Goal: Check status: Check status

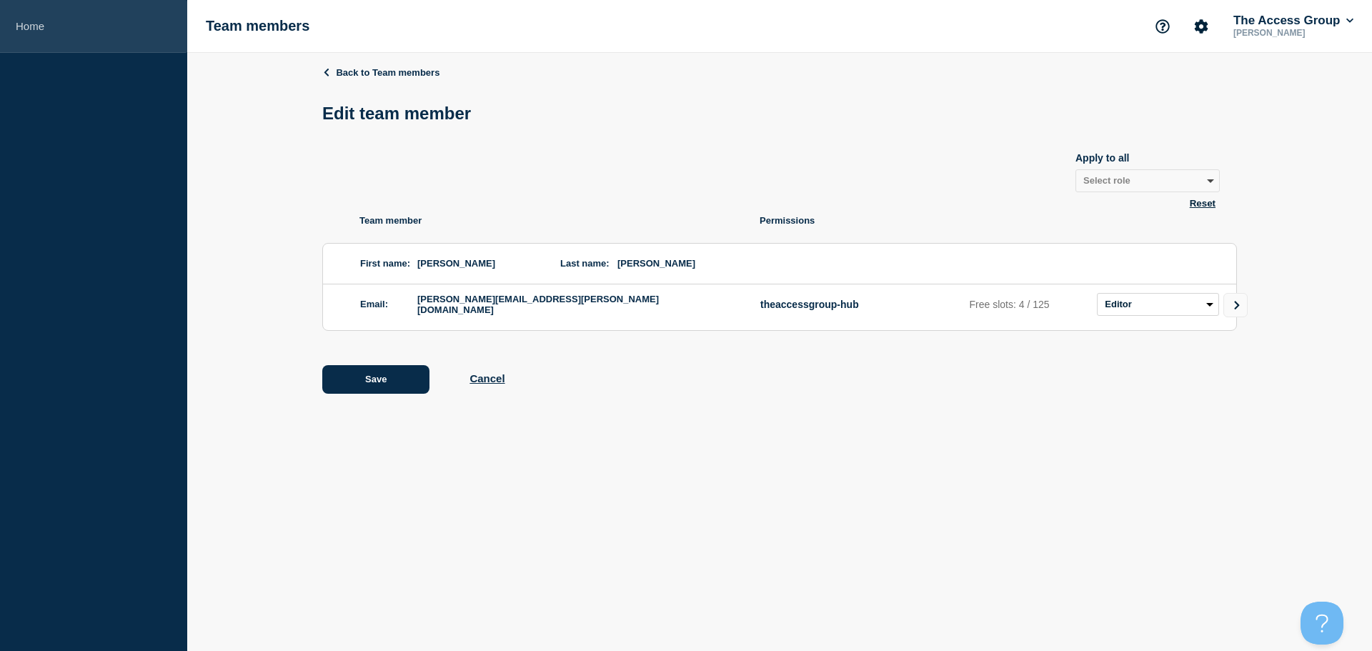
click at [52, 25] on link "Home" at bounding box center [93, 26] width 187 height 53
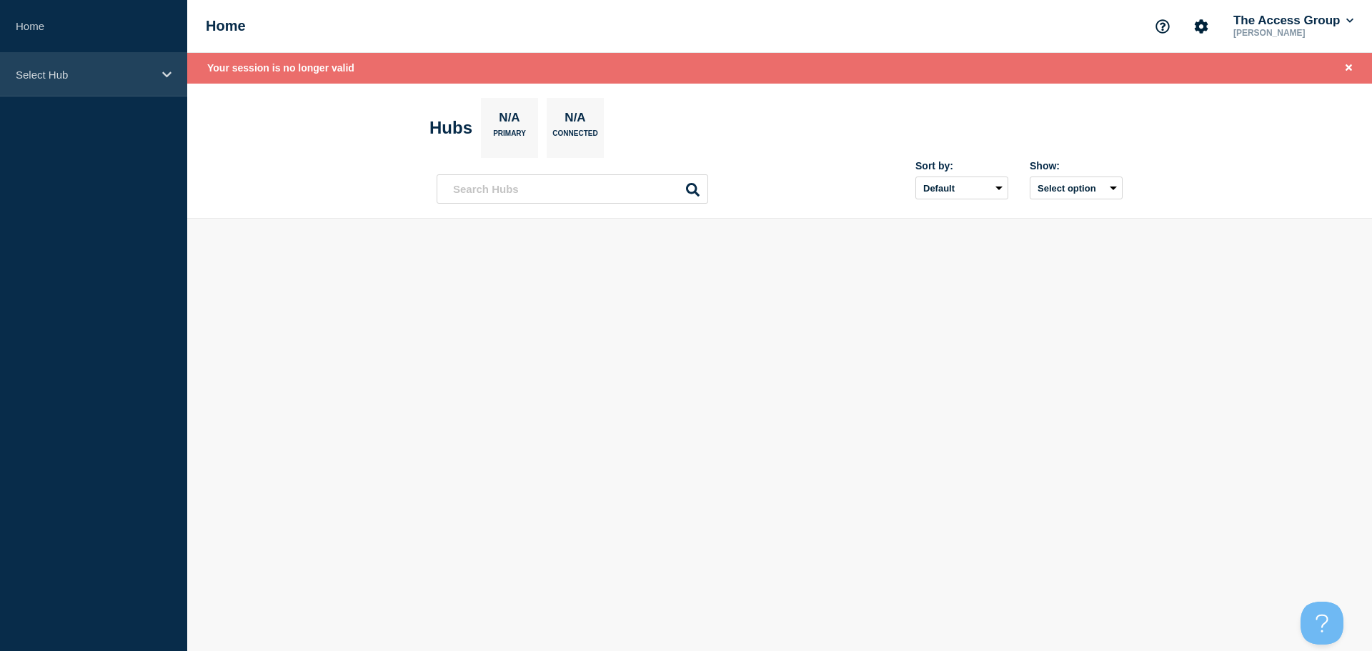
click at [116, 74] on p "Select Hub" at bounding box center [84, 75] width 137 height 12
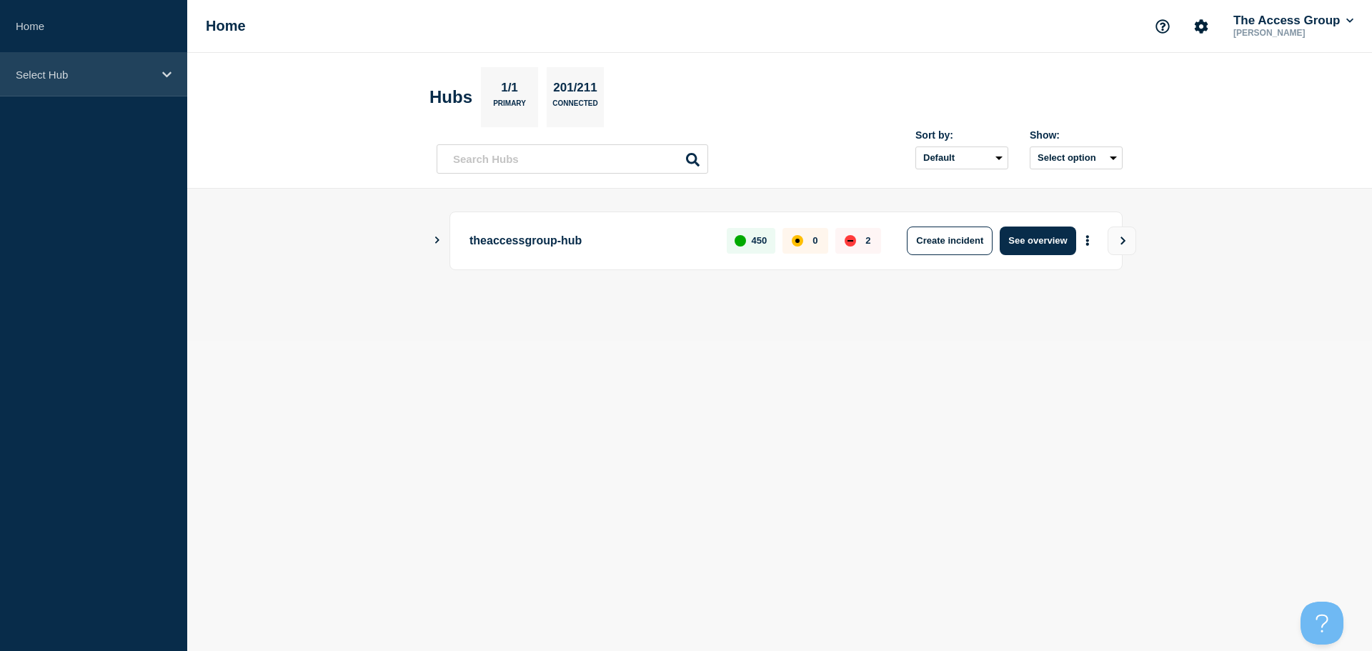
click at [159, 71] on div "Select Hub" at bounding box center [93, 75] width 187 height 44
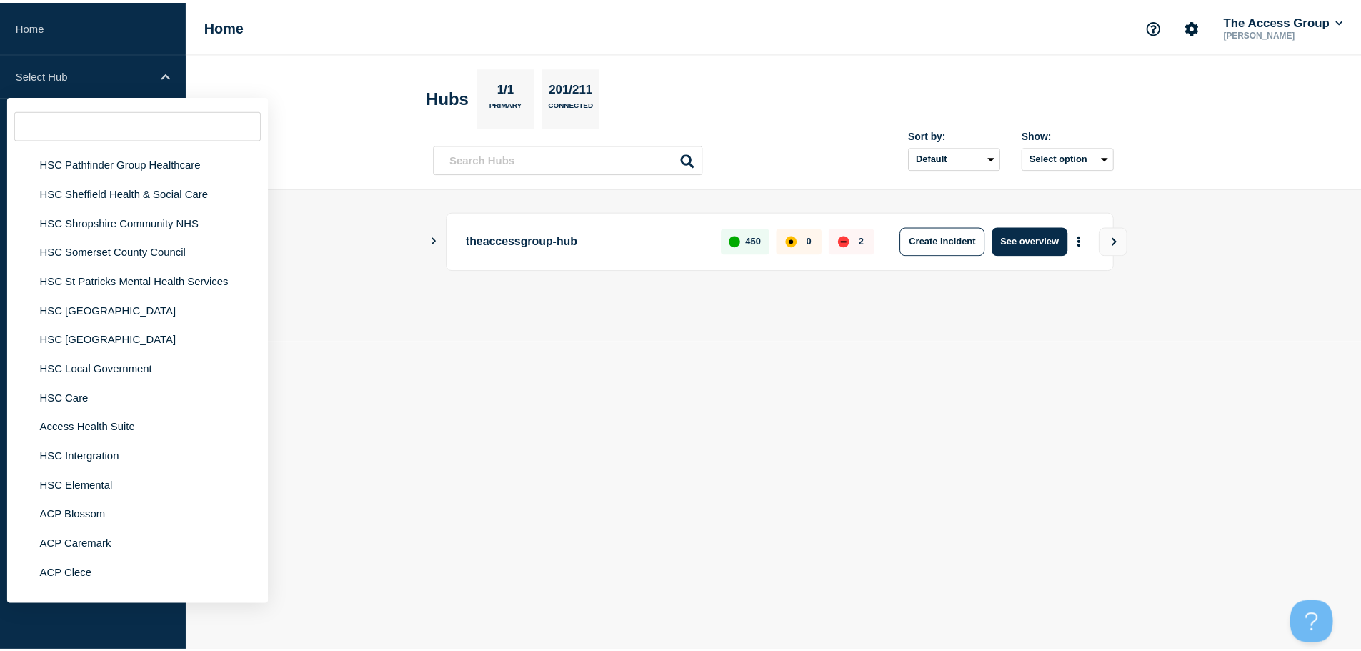
scroll to position [3358, 0]
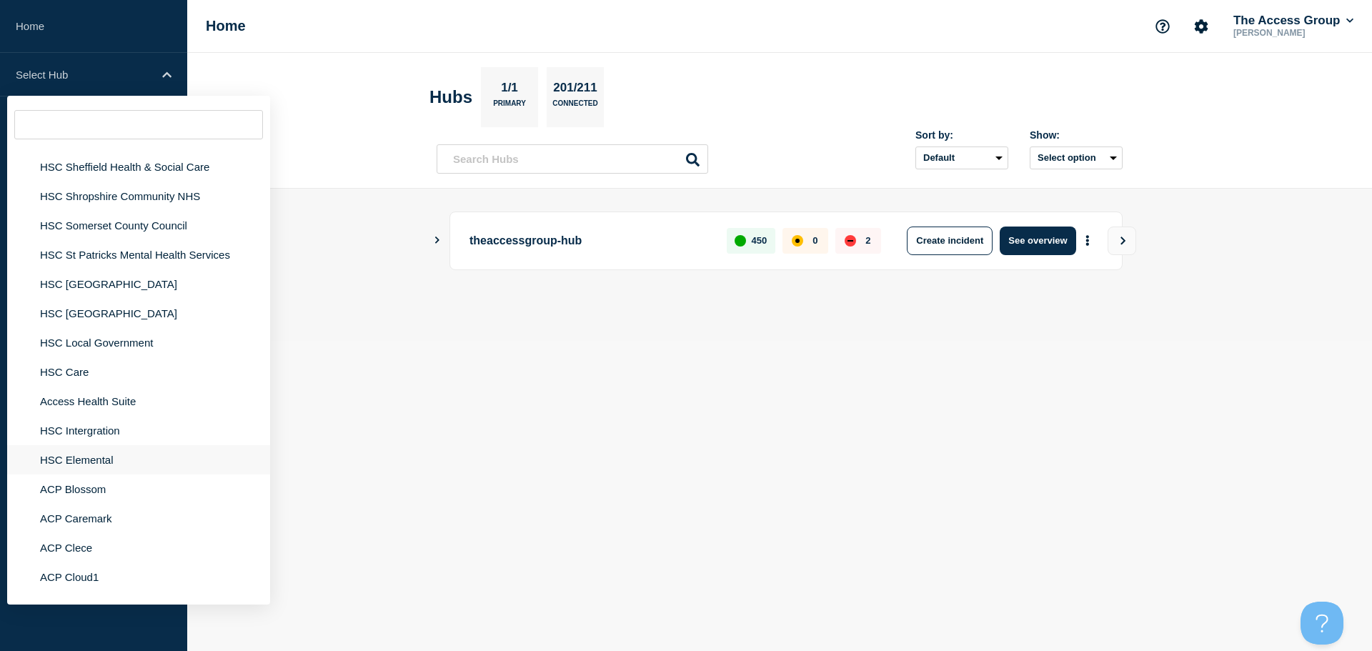
click at [94, 450] on li "HSC Elemental" at bounding box center [138, 459] width 263 height 29
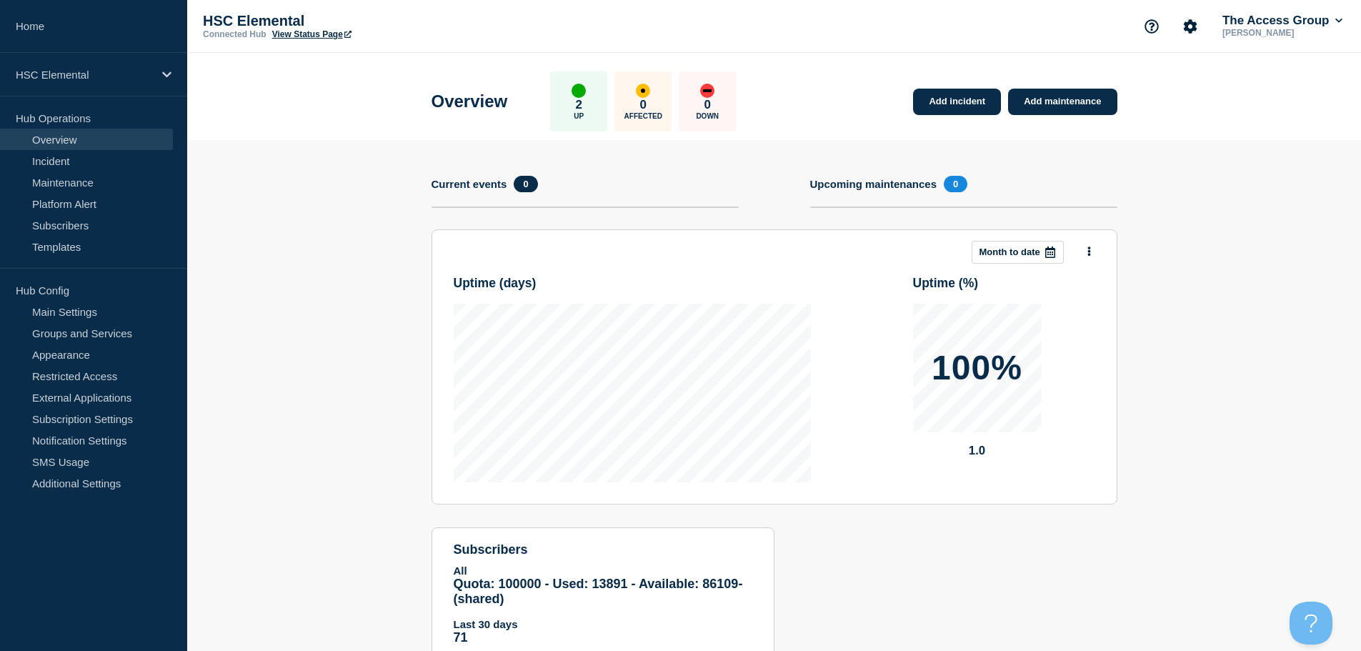
click at [321, 32] on link "View Status Page" at bounding box center [311, 34] width 79 height 10
drag, startPoint x: 155, startPoint y: 85, endPoint x: 156, endPoint y: 94, distance: 9.3
click at [155, 85] on div "HSC Elemental" at bounding box center [93, 75] width 187 height 44
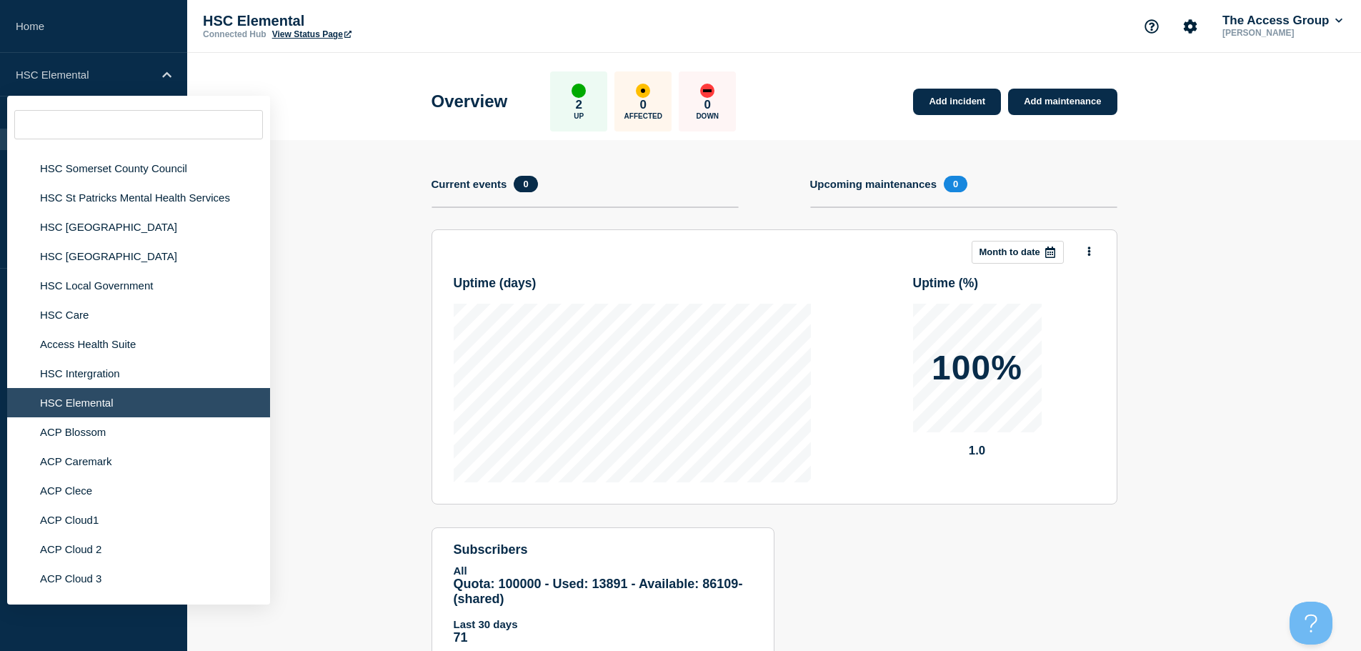
scroll to position [3429, 0]
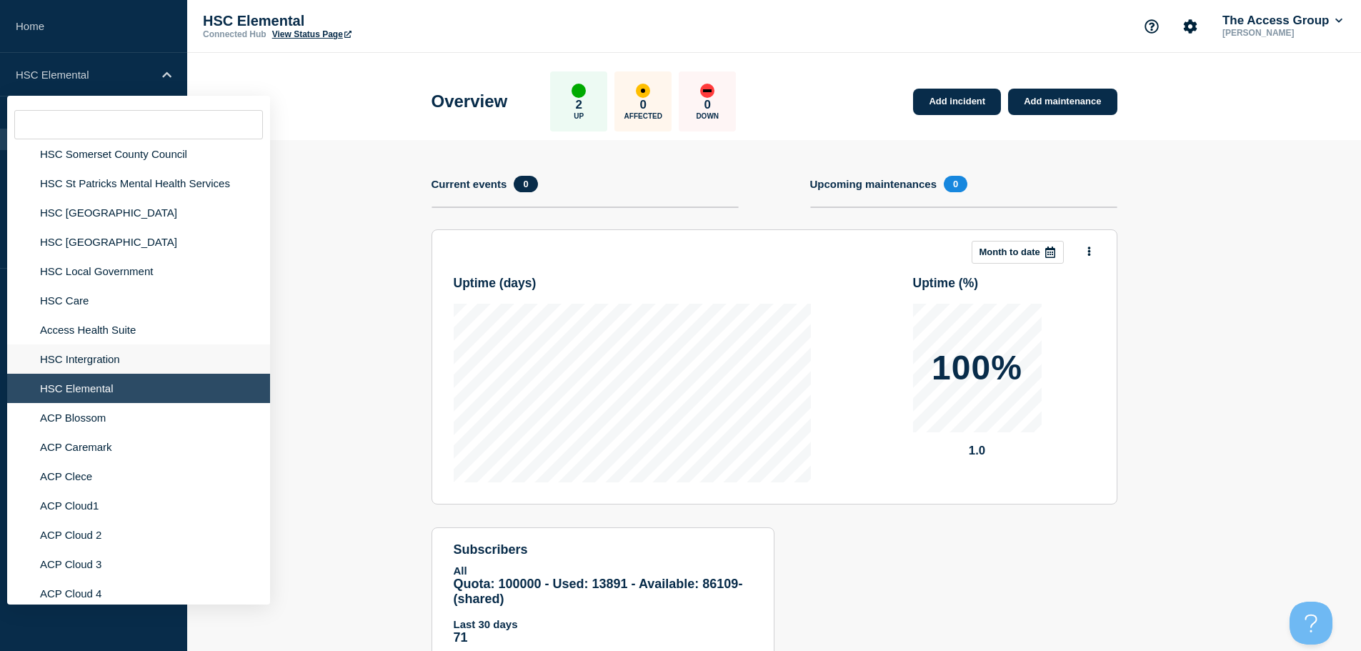
click at [111, 345] on li "HSC Intergration" at bounding box center [138, 358] width 263 height 29
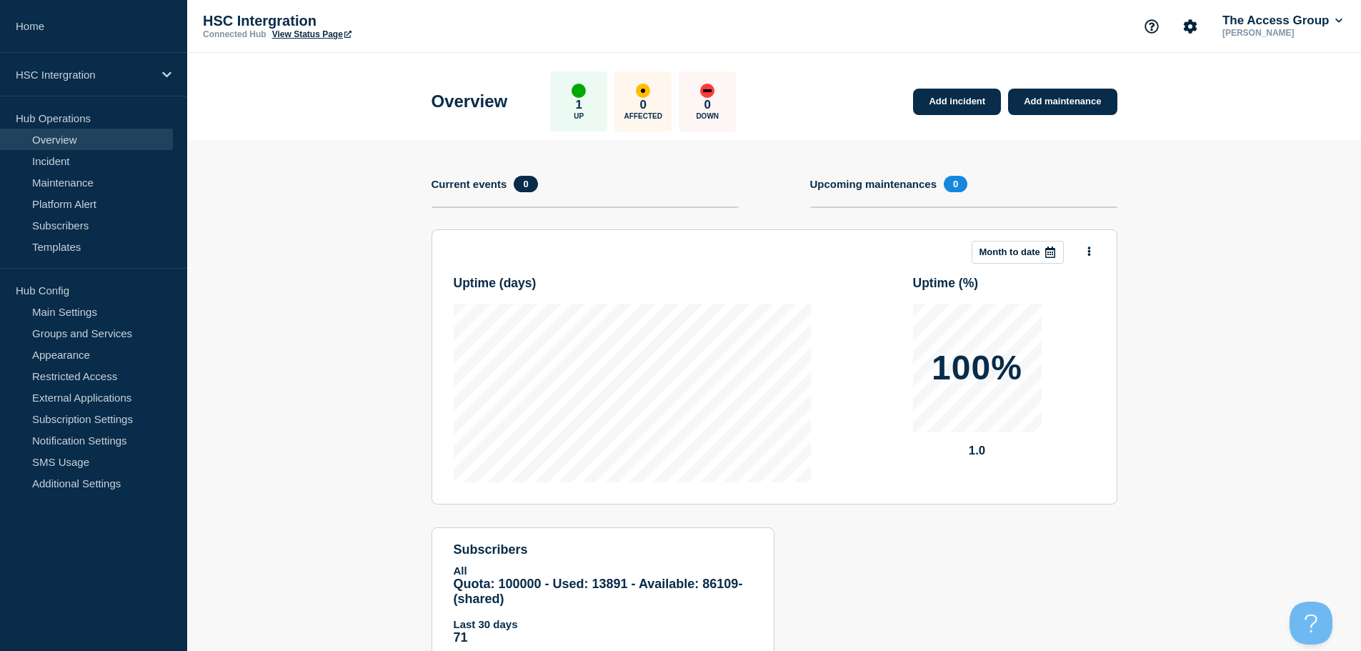
click at [321, 34] on link "View Status Page" at bounding box center [311, 34] width 79 height 10
click at [81, 76] on p "HSC Intergration" at bounding box center [84, 75] width 137 height 12
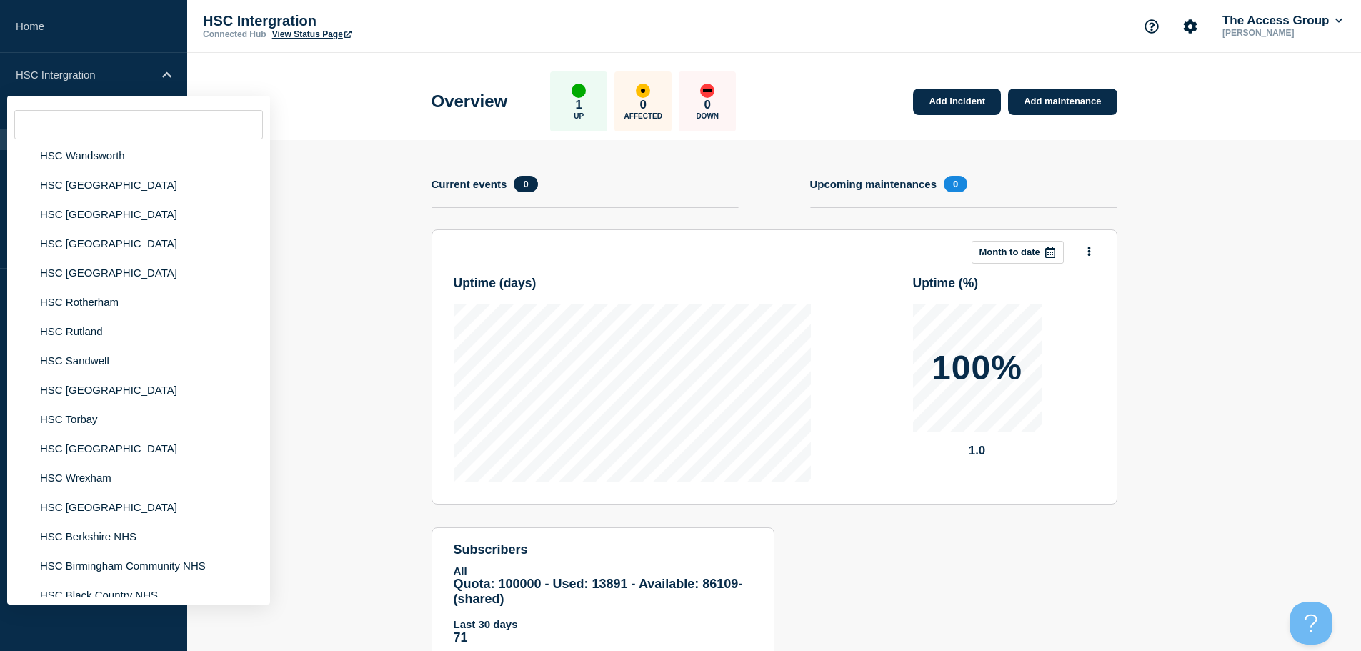
scroll to position [2500, 0]
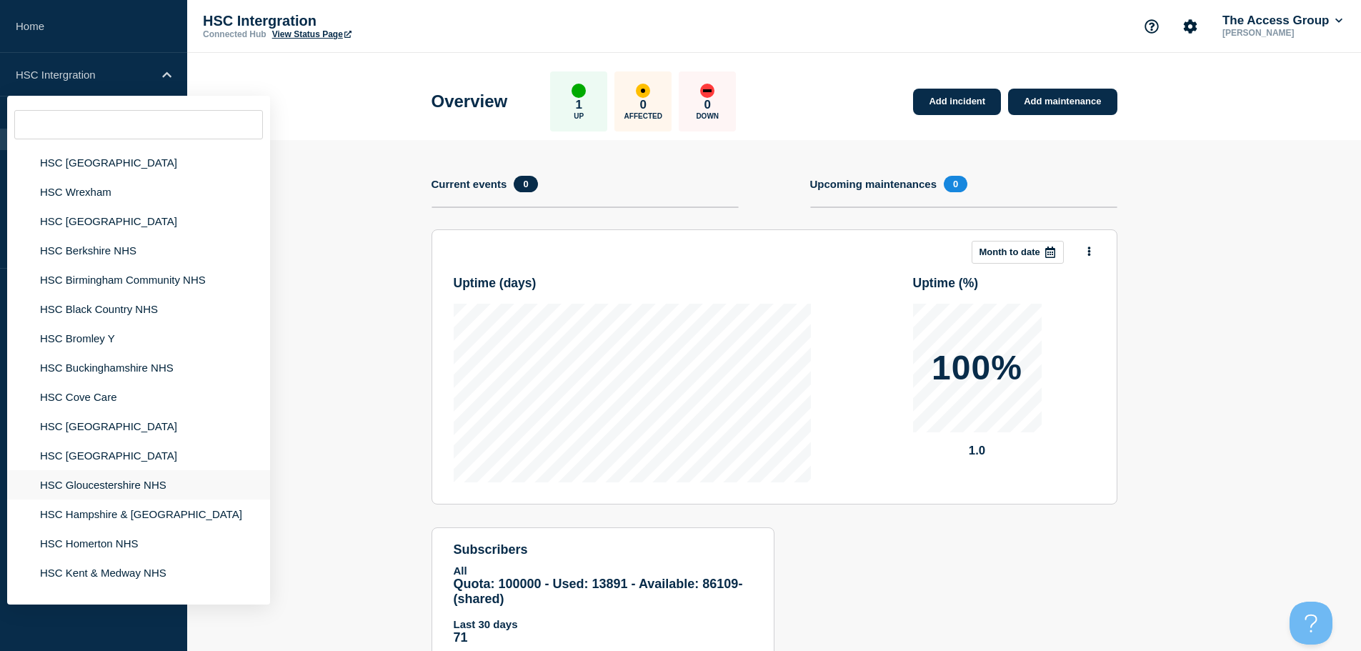
click at [109, 472] on li "HSC Gloucestershire NHS" at bounding box center [138, 484] width 263 height 29
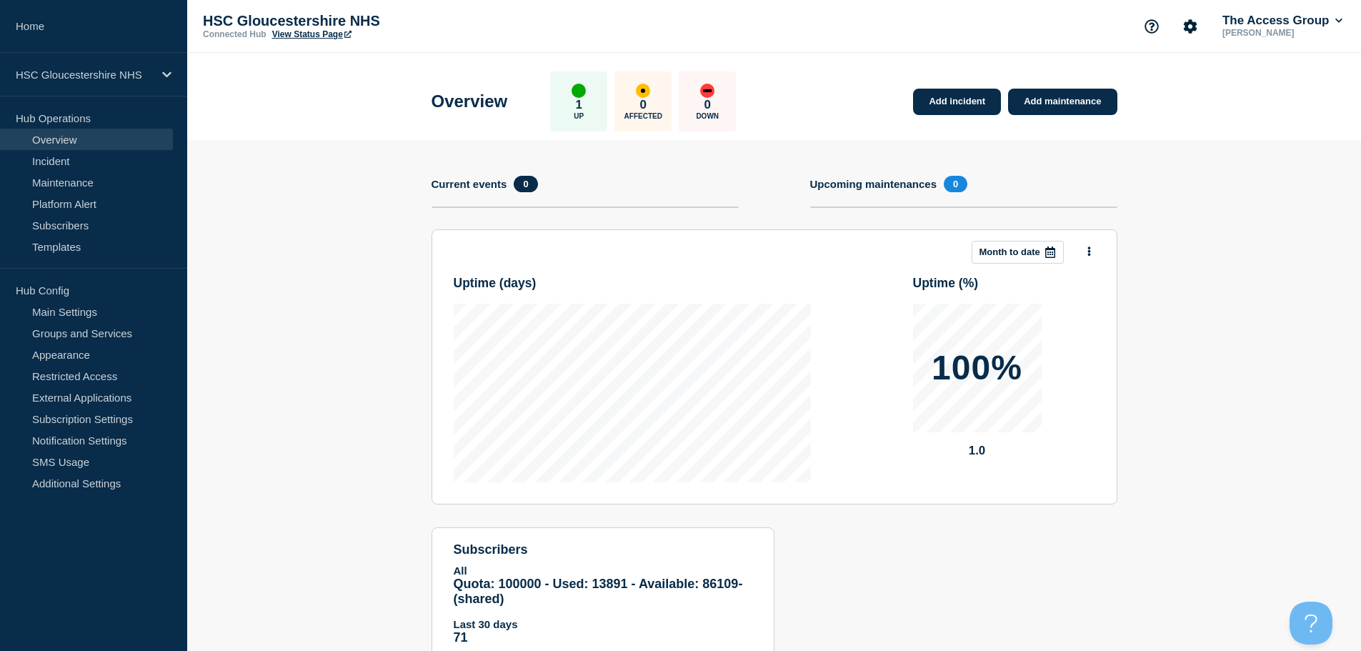
click at [308, 35] on link "View Status Page" at bounding box center [311, 34] width 79 height 10
